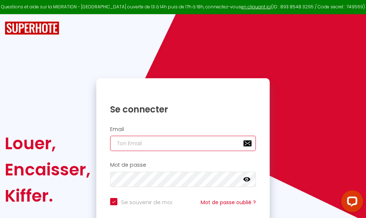
click at [177, 144] on input "email" at bounding box center [183, 142] width 146 height 15
type input "m"
checkbox input "true"
type input "ma"
checkbox input "true"
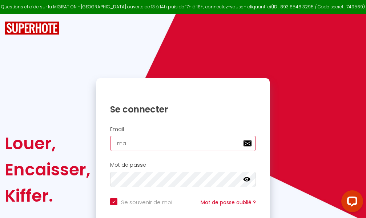
type input "mar"
checkbox input "true"
type input "marc"
checkbox input "true"
type input "marcd"
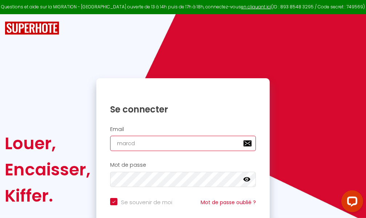
checkbox input "true"
type input "marcdp"
checkbox input "true"
type input "marcdpo"
checkbox input "true"
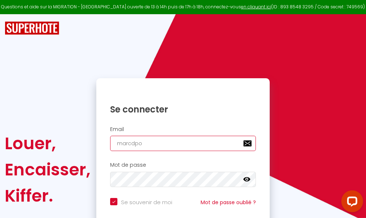
type input "marcdpoz"
checkbox input "true"
type input "marcdpoz."
checkbox input "true"
type input "marcdpoz.l"
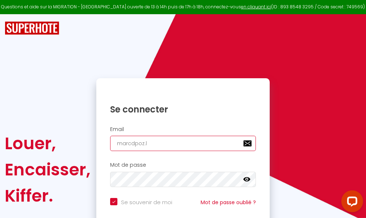
checkbox input "true"
type input "marcdpoz.lo"
checkbox input "true"
type input "marcdpoz.loc"
checkbox input "true"
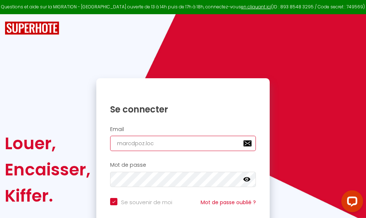
type input "marcdpoz.loca"
checkbox input "true"
type input "marcdpoz.locat"
checkbox input "true"
type input "marcdpoz.locati"
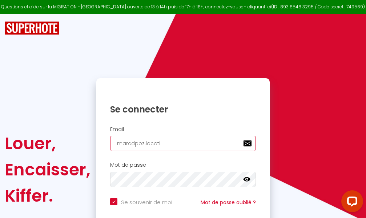
checkbox input "true"
type input "marcdpoz.locatio"
checkbox input "true"
type input "marcdpoz.location"
checkbox input "true"
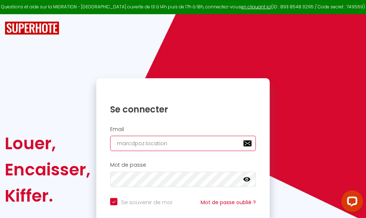
type input "marcdpoz.location@"
checkbox input "true"
type input "marcdpoz.location@g"
checkbox input "true"
type input "marcdpoz.location@gm"
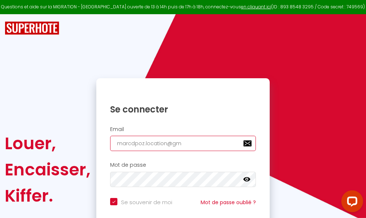
checkbox input "true"
type input "marcdpoz.location@gma"
checkbox input "true"
type input "marcdpoz.location@gmai"
checkbox input "true"
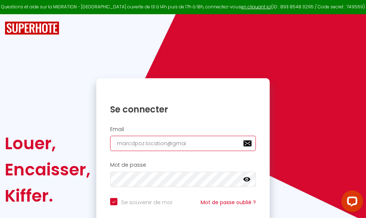
type input "[EMAIL_ADDRESS]"
checkbox input "true"
type input "[EMAIL_ADDRESS]."
checkbox input "true"
type input "marcdpoz.location@gmail.c"
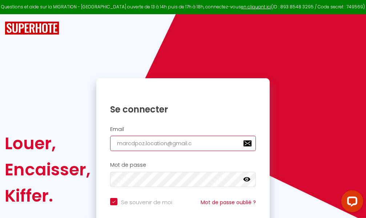
checkbox input "true"
type input "[EMAIL_ADDRESS][DOMAIN_NAME]"
checkbox input "true"
type input "[EMAIL_ADDRESS][DOMAIN_NAME]"
checkbox input "true"
